Goal: Task Accomplishment & Management: Use online tool/utility

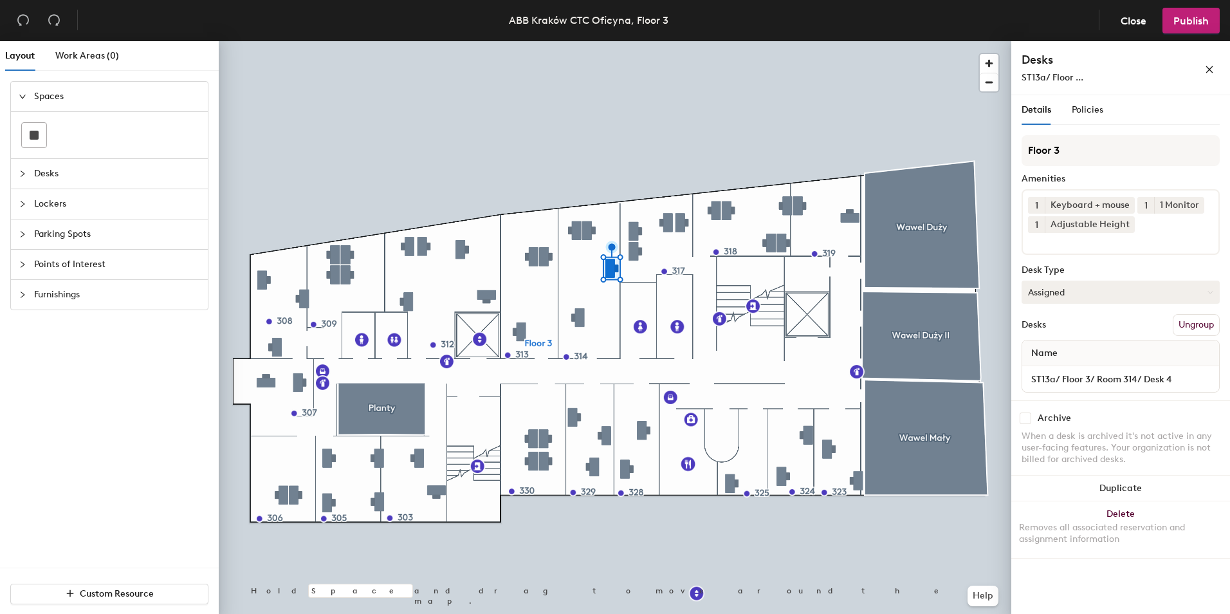
click at [1072, 297] on button "Assigned" at bounding box center [1121, 291] width 198 height 23
click at [1062, 331] on div "Assigned" at bounding box center [1086, 331] width 129 height 19
click at [1190, 23] on span "Publish" at bounding box center [1190, 21] width 35 height 12
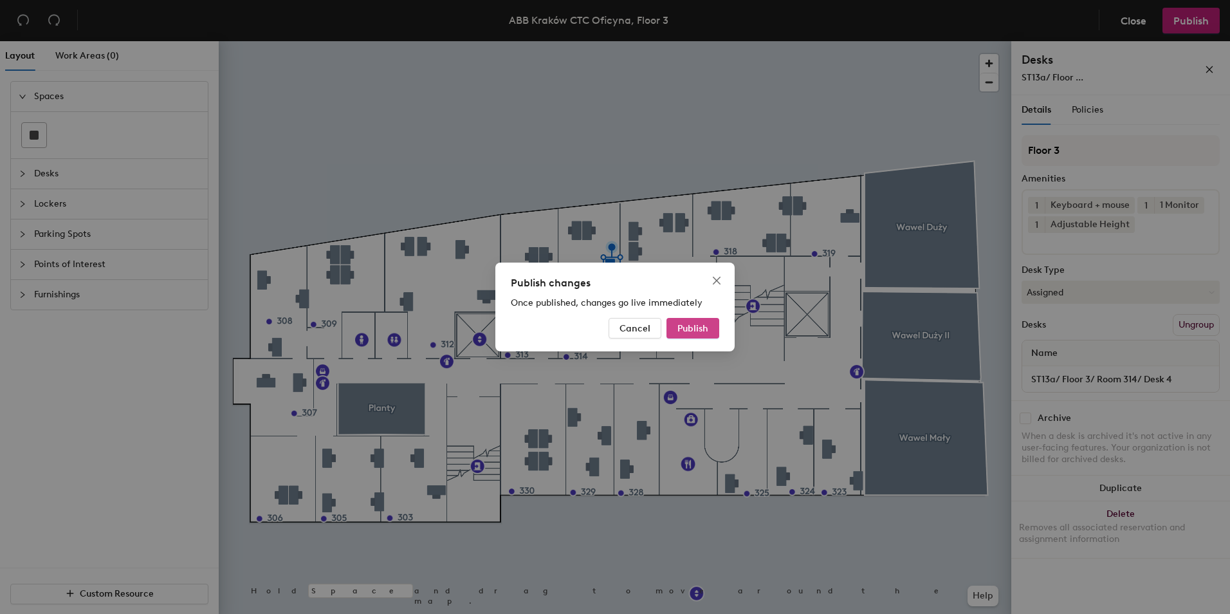
click at [701, 329] on span "Publish" at bounding box center [692, 328] width 31 height 11
